Goal: Navigation & Orientation: Find specific page/section

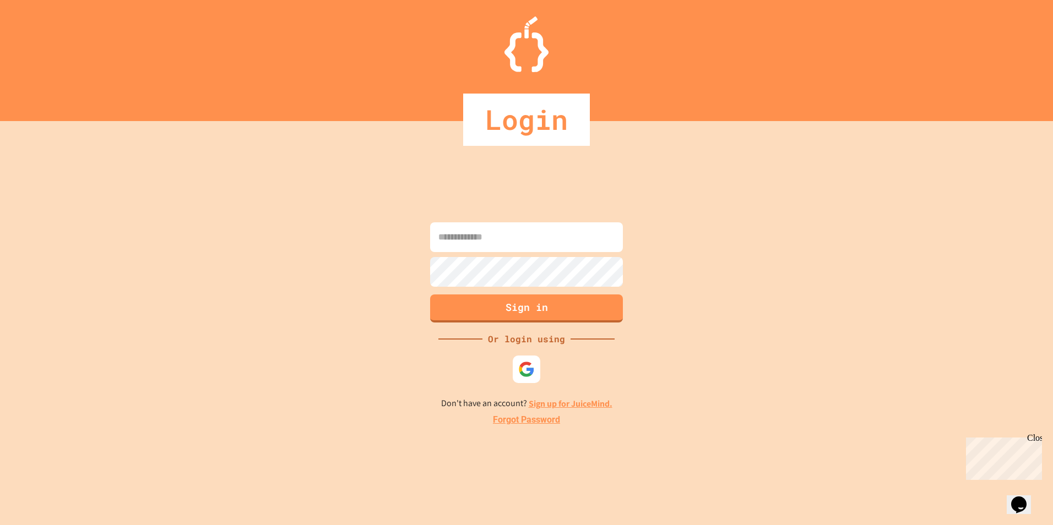
click at [501, 237] on input at bounding box center [526, 237] width 193 height 30
type input "**********"
click at [562, 308] on button "Sign in" at bounding box center [526, 307] width 197 height 29
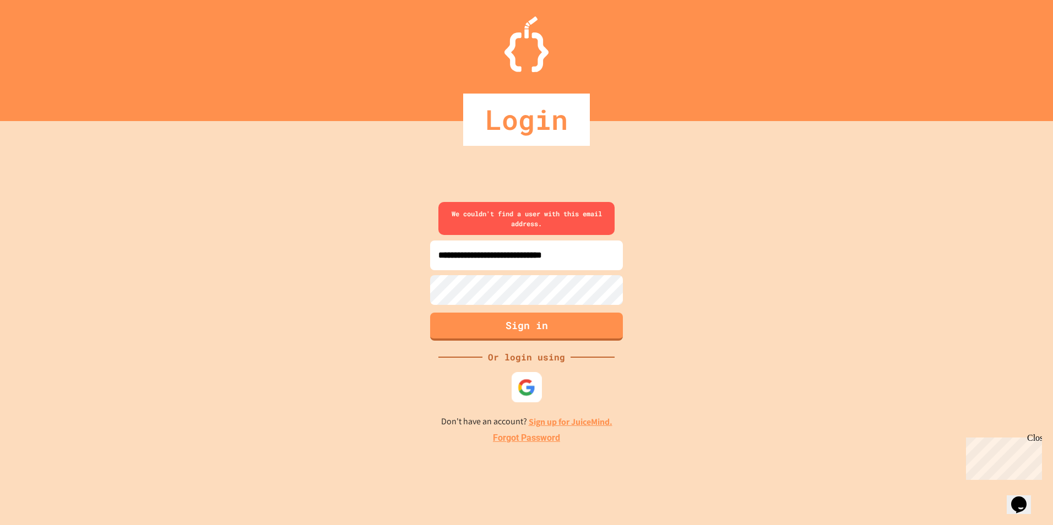
click at [525, 391] on img at bounding box center [527, 387] width 18 height 18
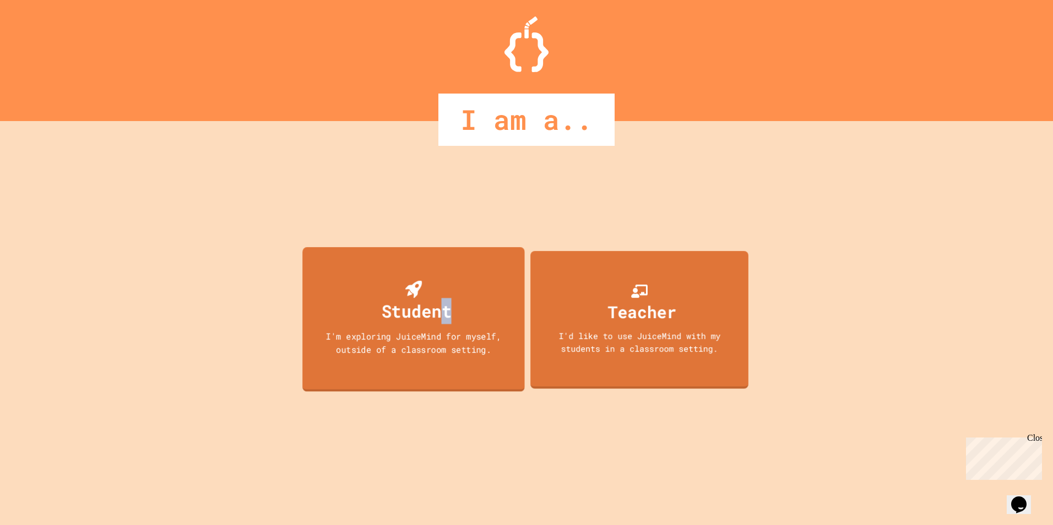
drag, startPoint x: 445, startPoint y: 306, endPoint x: 453, endPoint y: 307, distance: 7.2
click at [453, 307] on div "Student I'm exploring JuiceMind for myself, outside of a classroom setting." at bounding box center [413, 319] width 222 height 145
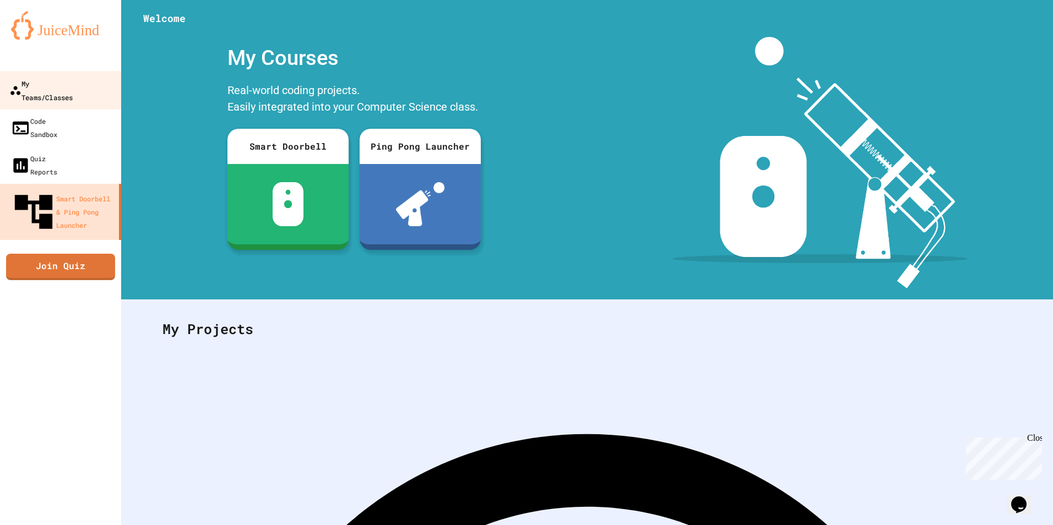
click at [43, 75] on link "My Teams/Classes" at bounding box center [60, 90] width 125 height 39
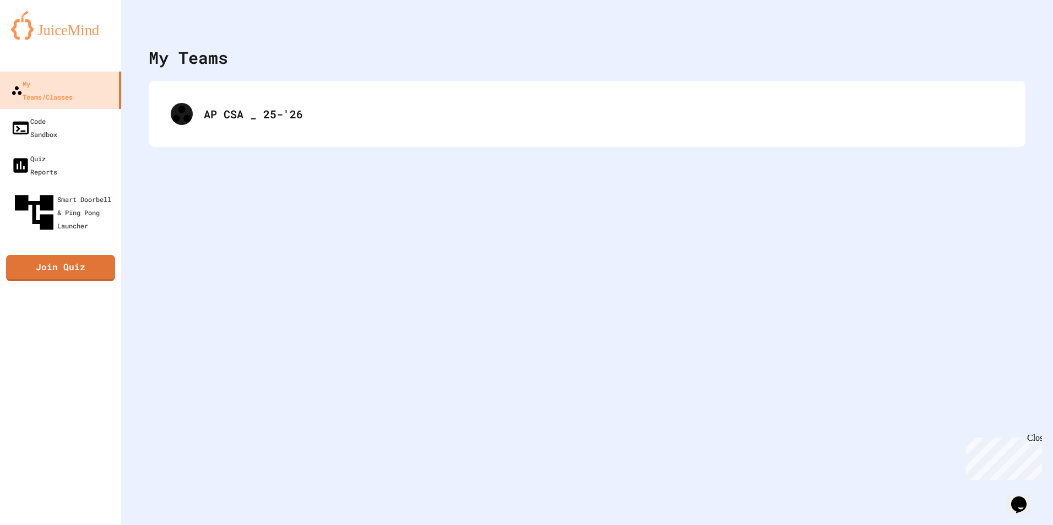
click at [231, 89] on div "AP CSA _ 25-'26" at bounding box center [587, 114] width 877 height 66
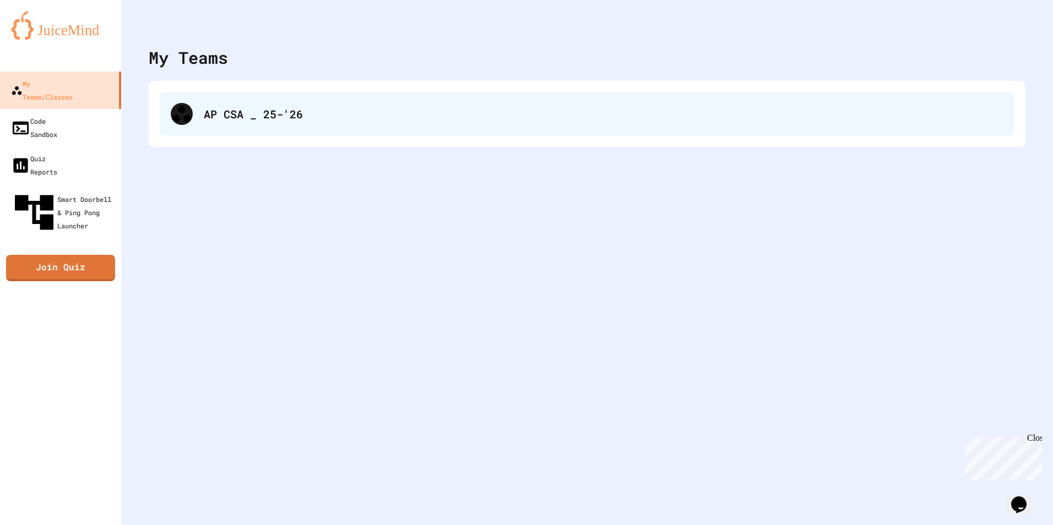
click at [253, 116] on div "AP CSA _ 25-'26" at bounding box center [604, 114] width 800 height 17
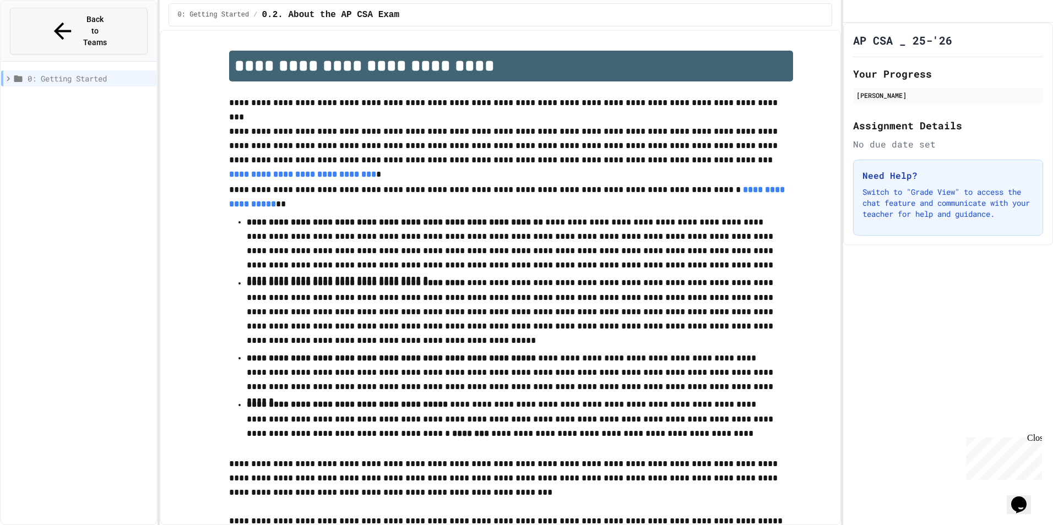
click at [65, 26] on button "Back to Teams" at bounding box center [79, 31] width 138 height 47
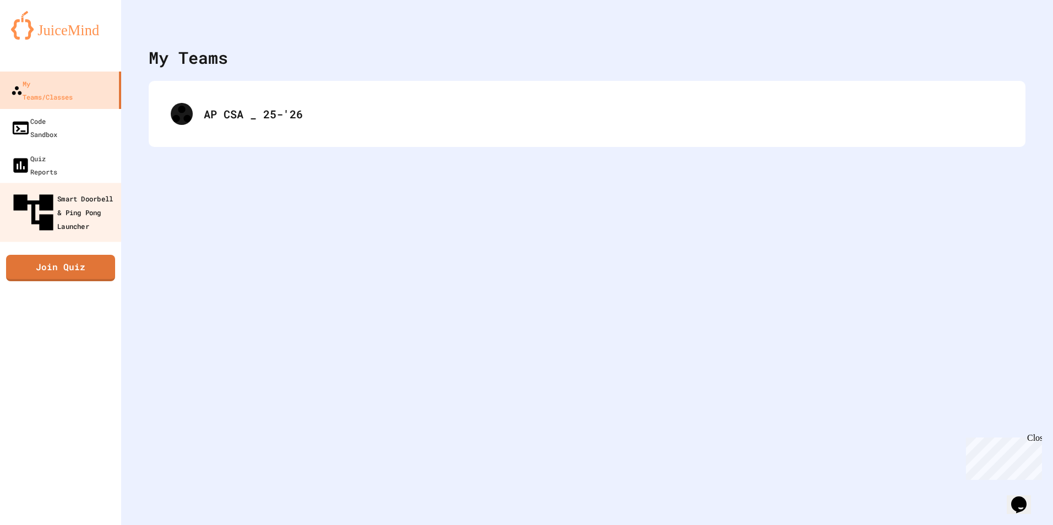
click at [39, 189] on div "Smart Doorbell & Ping Pong Launcher" at bounding box center [63, 213] width 109 height 48
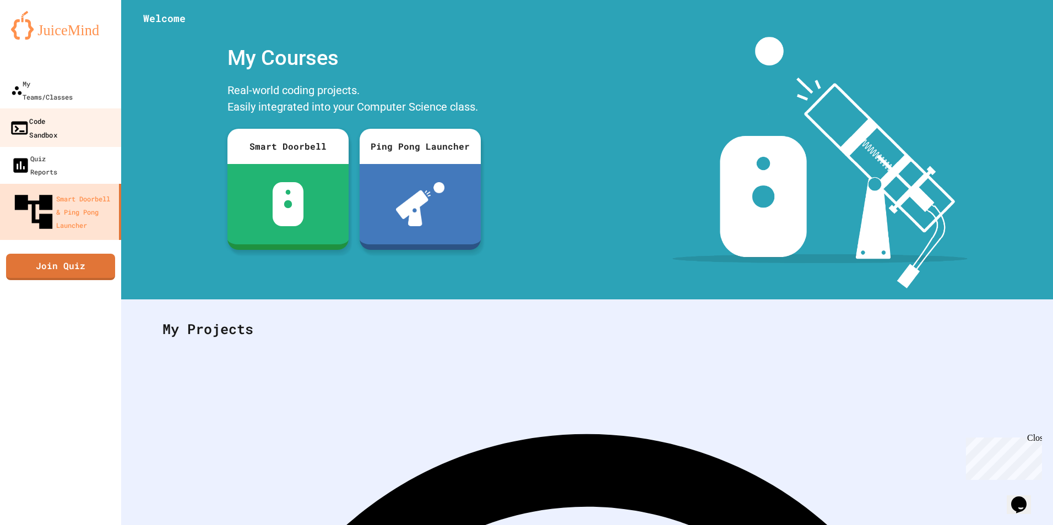
click at [53, 114] on div "Code Sandbox" at bounding box center [33, 127] width 48 height 27
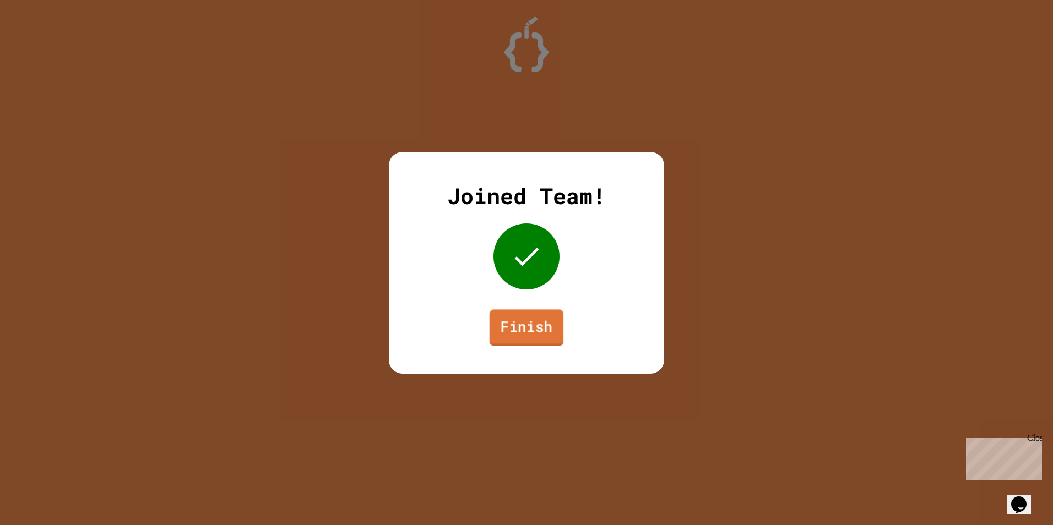
click at [520, 328] on link "Finish" at bounding box center [527, 327] width 74 height 36
